Goal: Information Seeking & Learning: Learn about a topic

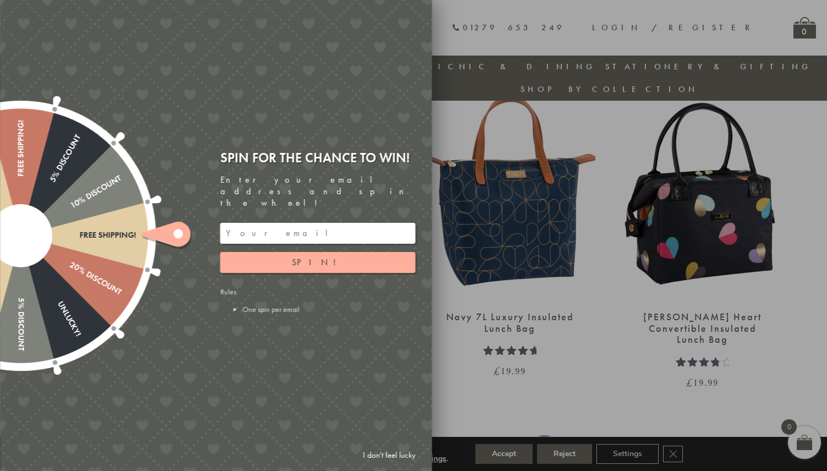
scroll to position [1607, 0]
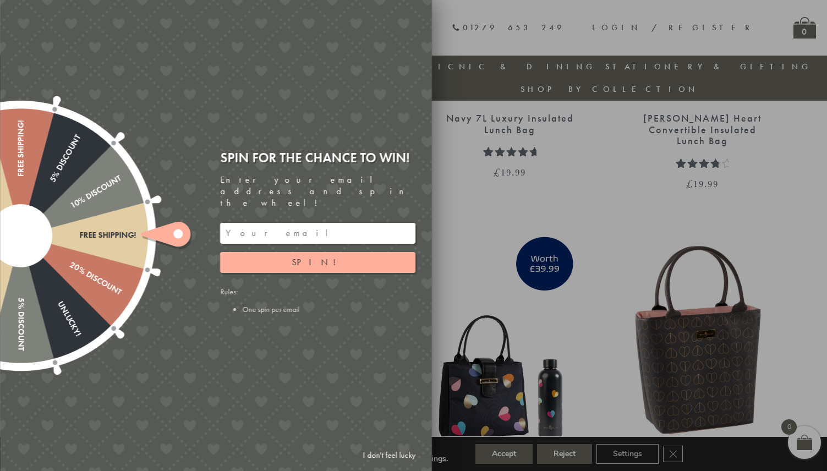
click at [400, 455] on link "I don't feel lucky" at bounding box center [389, 455] width 64 height 20
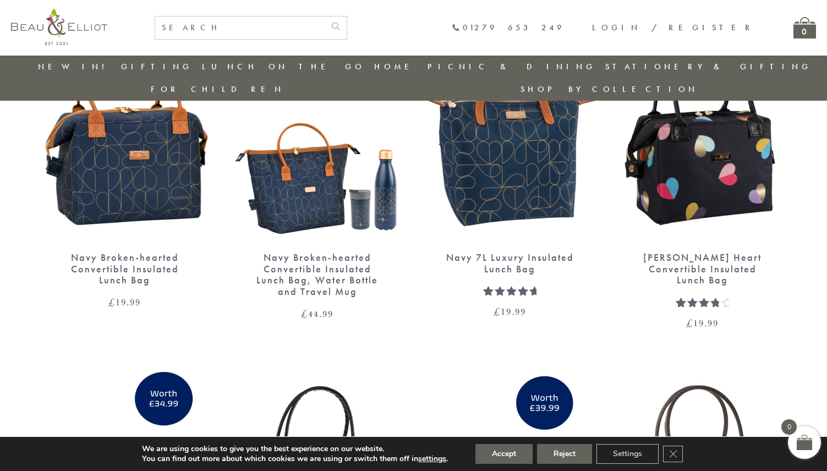
scroll to position [1383, 0]
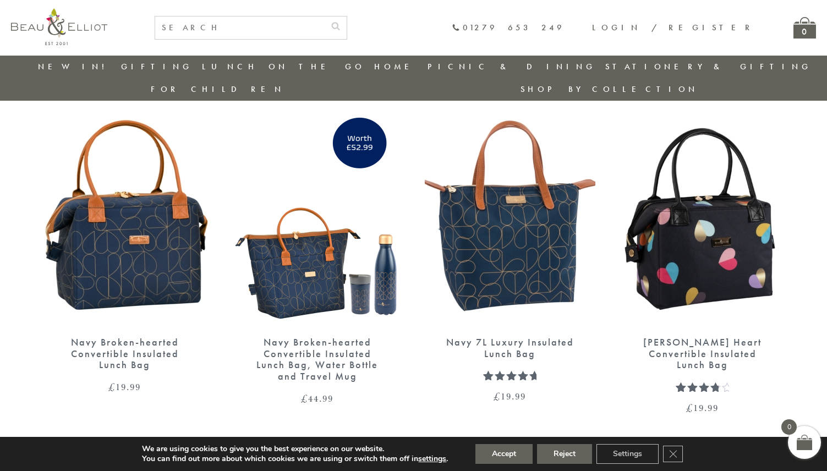
click at [122, 337] on div "Navy Broken-hearted Convertible Insulated Lunch Bag" at bounding box center [125, 354] width 132 height 34
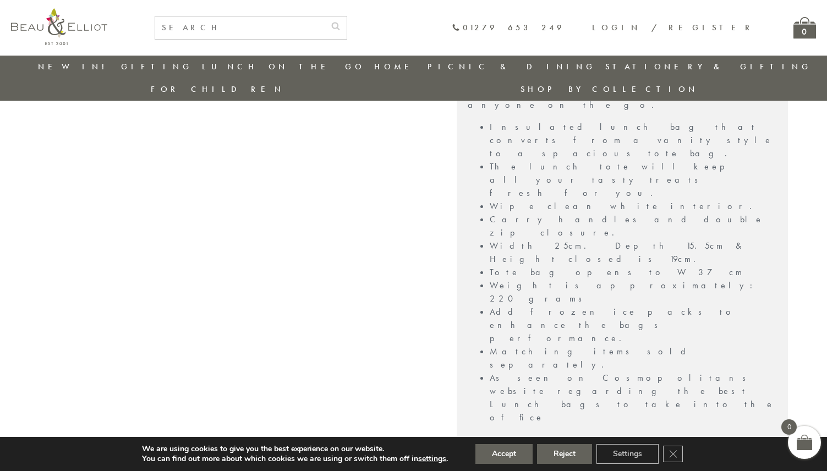
scroll to position [767, 0]
click at [68, 69] on link "New in!" at bounding box center [75, 66] width 74 height 11
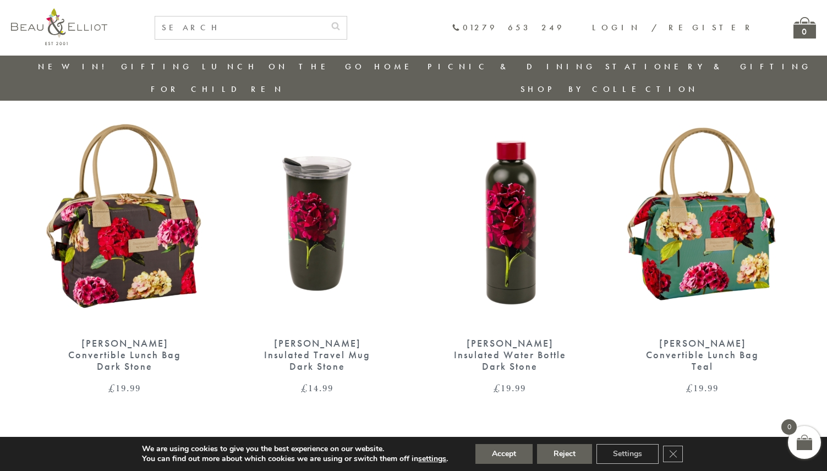
scroll to position [399, 0]
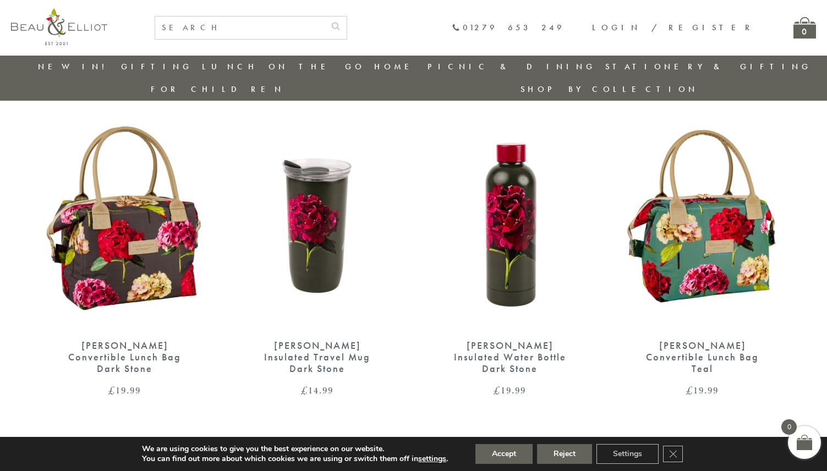
click at [167, 233] on img at bounding box center [125, 219] width 171 height 220
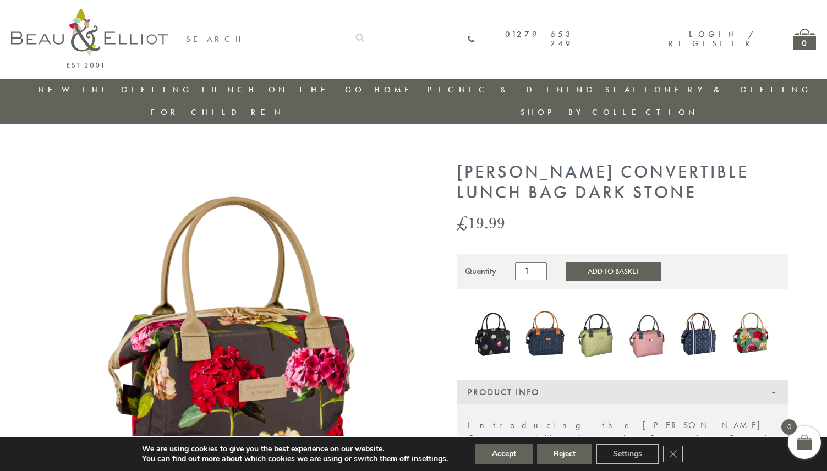
click at [603, 314] on img at bounding box center [596, 334] width 41 height 56
click at [644, 326] on img at bounding box center [648, 334] width 41 height 54
click at [642, 327] on img at bounding box center [648, 334] width 41 height 54
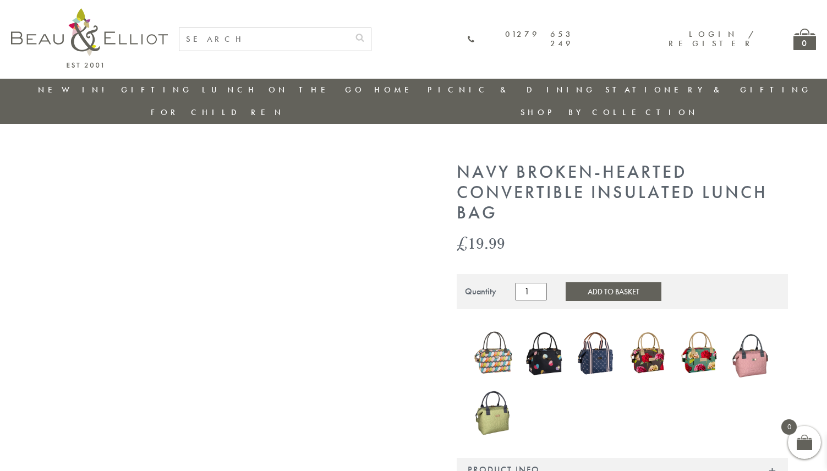
scroll to position [1710, 0]
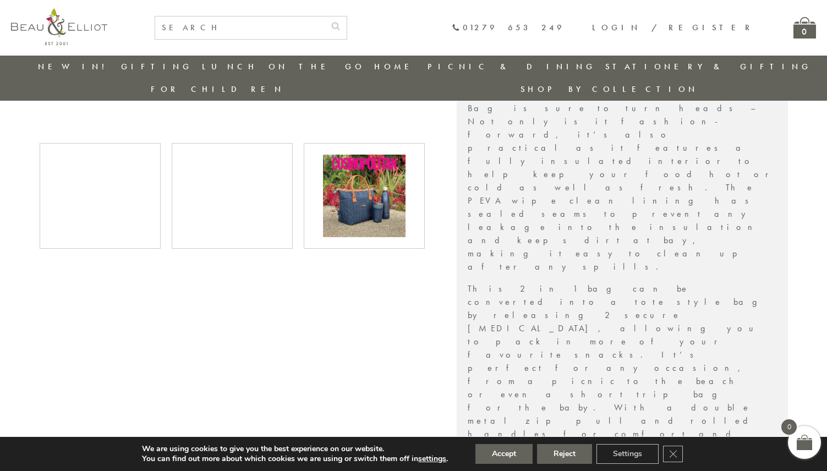
scroll to position [0, 0]
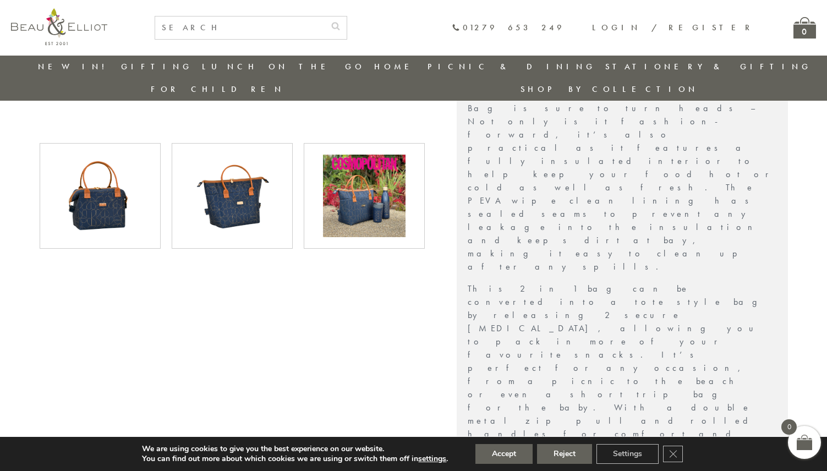
click at [105, 197] on img at bounding box center [100, 196] width 83 height 83
click at [106, 179] on img at bounding box center [100, 196] width 83 height 83
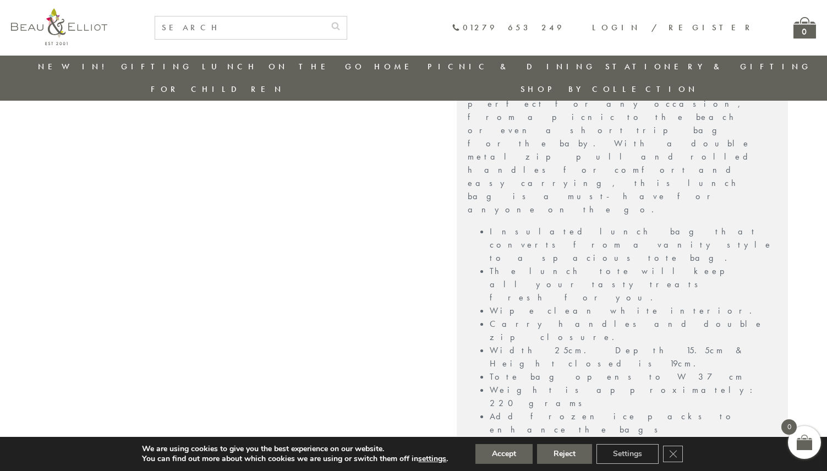
scroll to position [806, 0]
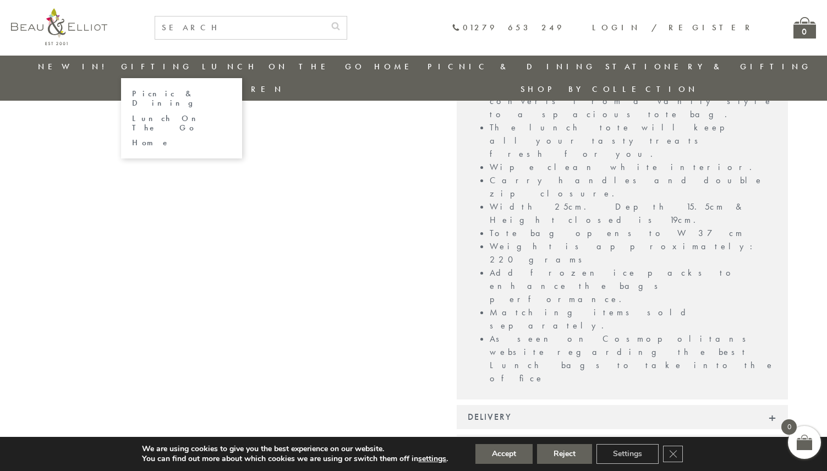
click at [142, 67] on link "Gifting" at bounding box center [157, 66] width 72 height 11
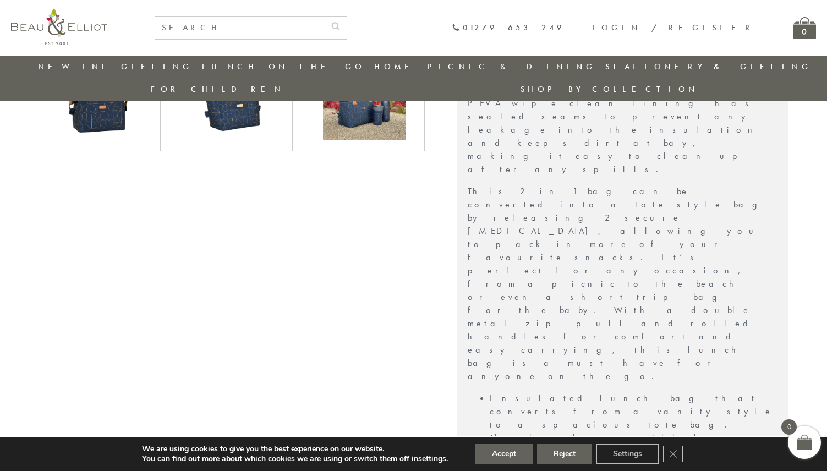
scroll to position [522, 0]
